Goal: Transaction & Acquisition: Purchase product/service

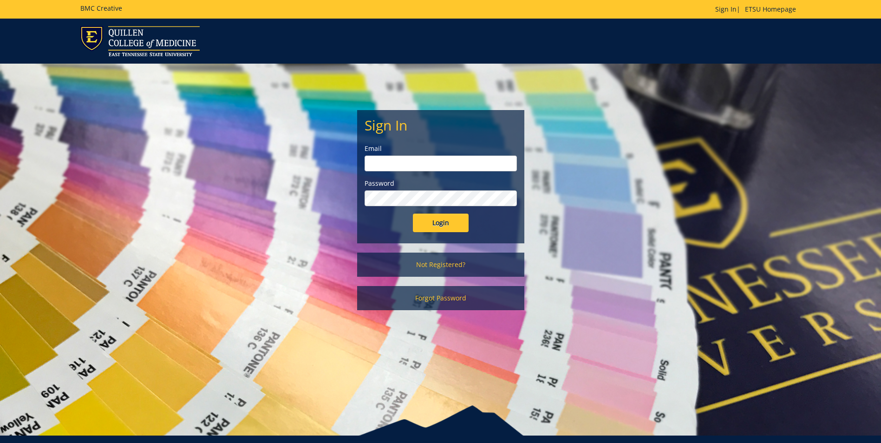
click at [391, 167] on input "email" at bounding box center [441, 164] width 152 height 16
type input "[EMAIL_ADDRESS][DOMAIN_NAME]"
click at [413, 214] on input "Login" at bounding box center [441, 223] width 56 height 19
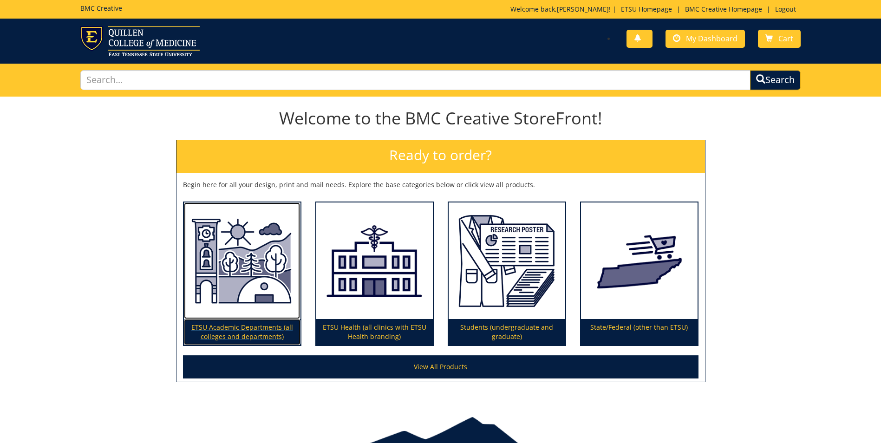
click at [226, 325] on p "ETSU Academic Departments (all colleges and departments)" at bounding box center [242, 332] width 117 height 26
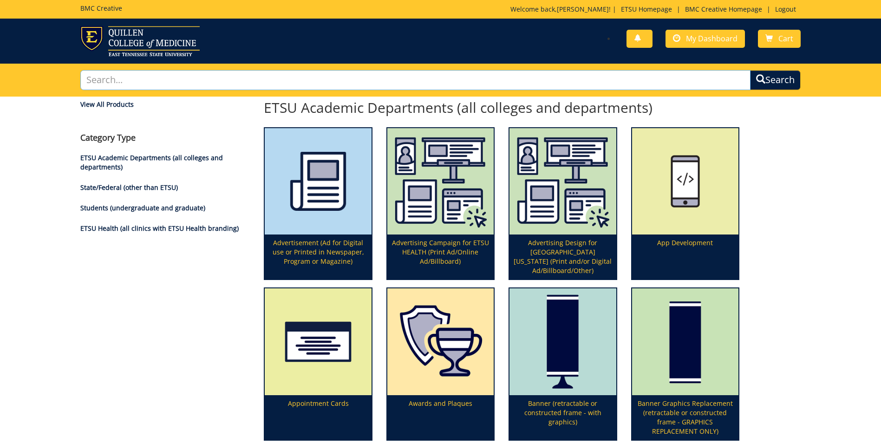
click at [112, 74] on input "text" at bounding box center [415, 80] width 670 height 20
type input "Tissue paper"
click at [750, 70] on button "Search" at bounding box center [775, 80] width 51 height 20
